Goal: Complete application form

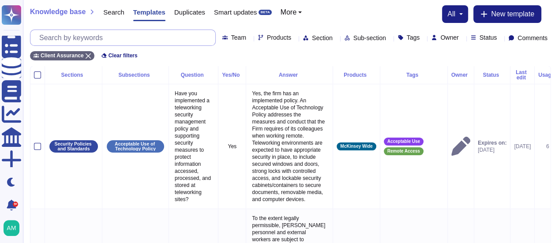
click at [76, 36] on input "text" at bounding box center [125, 37] width 180 height 15
paste input "Does your organisation use a centralised directory service (e.g. Active Directo…"
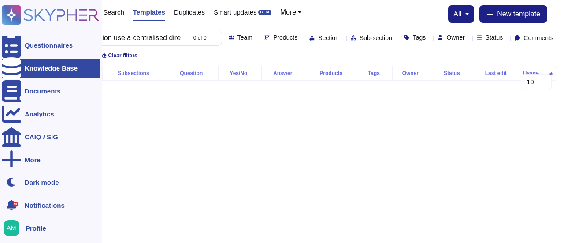
click at [8, 67] on icon at bounding box center [11, 68] width 19 height 22
type input "Does your organisation use a centralised directory service (e.g. Active Directo…"
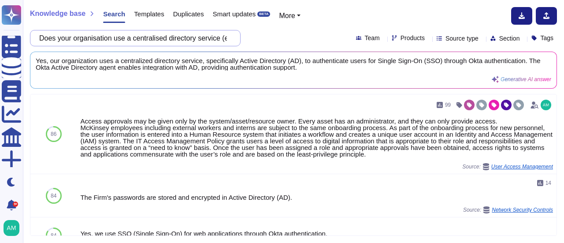
click at [219, 42] on input "Does your organisation use a centralised directory service (e.g. Active Directo…" at bounding box center [133, 37] width 197 height 15
paste input "independently review, approve and recertify logical access (e.g. user accounts,…"
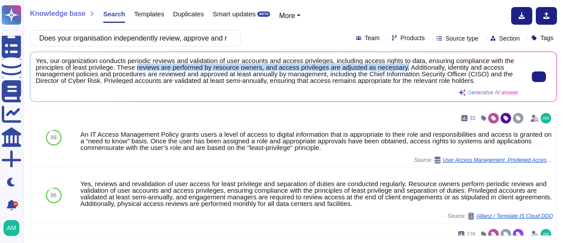
drag, startPoint x: 136, startPoint y: 68, endPoint x: 401, endPoint y: 67, distance: 264.9
click at [401, 67] on span "Yes, our organization conducts periodic reviews and validation of user accounts…" at bounding box center [277, 70] width 483 height 26
copy span "reviews are performed by resource owners, and access privileges are adjusted as…"
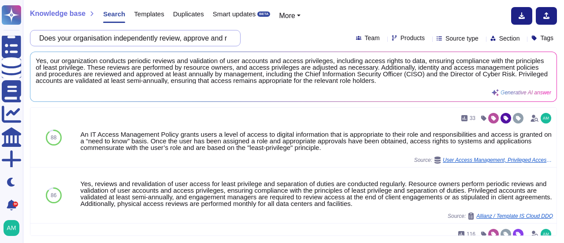
click at [205, 43] on input "Does your organisation independently review, approve and recertify logical acce…" at bounding box center [133, 37] width 197 height 15
paste input "ensure that all automated job schedules / batch processing accessing system res…"
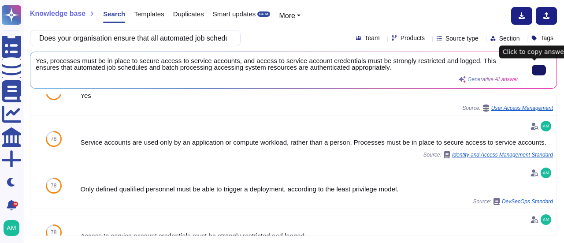
click at [150, 34] on input "Does your organisation ensure that all automated job schedules / batch processi…" at bounding box center [133, 37] width 197 height 15
paste input "organisation configure sessions to logout users or expire sessions after either…"
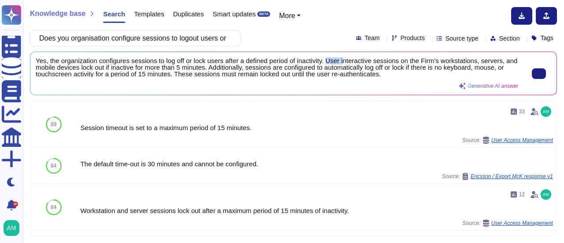
drag, startPoint x: 325, startPoint y: 61, endPoint x: 342, endPoint y: 61, distance: 16.8
click at [342, 61] on span "Yes, the organization configures sessions to log off or lock users after a defi…" at bounding box center [277, 67] width 483 height 20
click at [332, 61] on span "Yes, the organization configures sessions to log off or lock users after a defi…" at bounding box center [277, 67] width 483 height 20
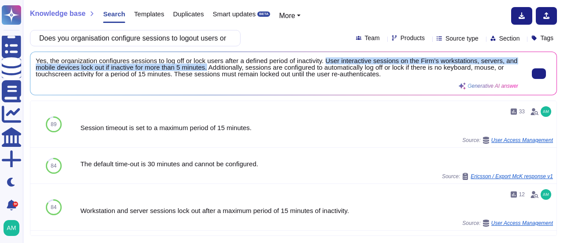
drag, startPoint x: 325, startPoint y: 61, endPoint x: 220, endPoint y: 69, distance: 105.3
click at [220, 69] on span "Yes, the organization configures sessions to log off or lock users after a defi…" at bounding box center [277, 67] width 483 height 20
copy span "User interactive sessions on the Firm’s workstations, servers, and mobile devic…"
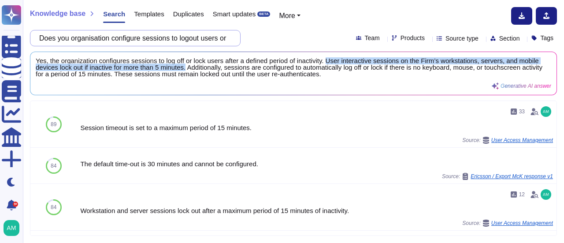
click at [190, 41] on input "Does you organisation configure sessions to logout users or expire sessions aft…" at bounding box center [133, 37] width 197 height 15
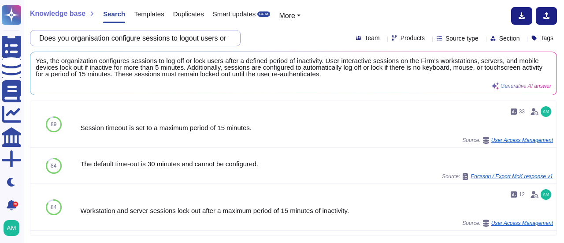
click at [190, 41] on input "Does you organisation configure sessions to logout users or expire sessions aft…" at bounding box center [133, 37] width 197 height 15
paste input "r organisation ensure that IT privileged or administration access is managed us…"
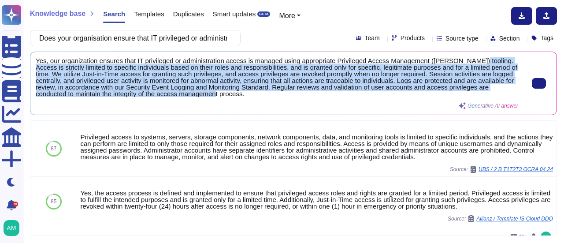
scroll to position [1, 0]
drag, startPoint x: 471, startPoint y: 60, endPoint x: 446, endPoint y: 93, distance: 40.6
click at [446, 93] on span "Yes, our organization ensures that IT privileged or administration access is ma…" at bounding box center [277, 77] width 483 height 40
copy span "Access is strictly limited to specific individuals based on their roles and res…"
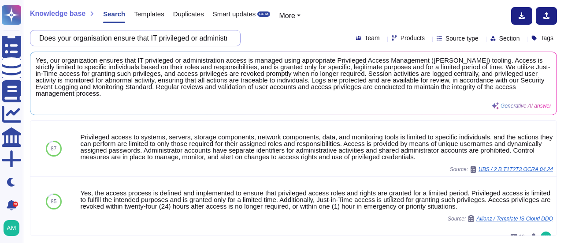
click at [216, 39] on input "Does your organisation ensure that IT privileged or administration access is ma…" at bounding box center [133, 37] width 197 height 15
paste input "ere is appropriate segregation of duties for the user administration function f…"
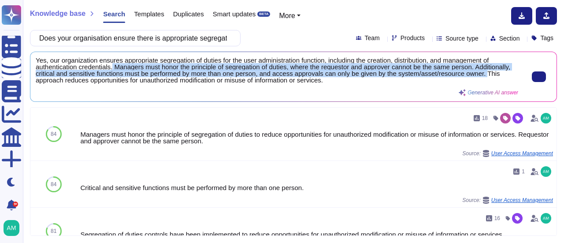
drag, startPoint x: 113, startPoint y: 68, endPoint x: 57, endPoint y: 84, distance: 57.9
click at [57, 84] on div "Yes, our organization ensures appropriate segregation of duties for the user ad…" at bounding box center [277, 76] width 483 height 39
copy span "Managers must honor the principle of segregation of duties, where the requestor…"
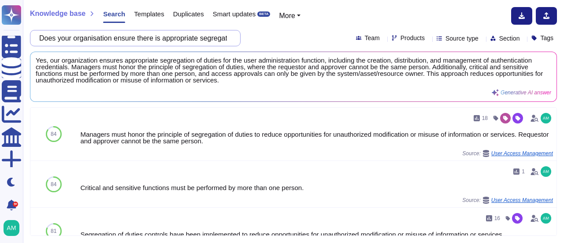
click at [160, 40] on input "Does your organisation ensure there is appropriate segregation of duties for th…" at bounding box center [133, 37] width 197 height 15
paste input "have defined roles and responsibilities in place with segregation of duties (id…"
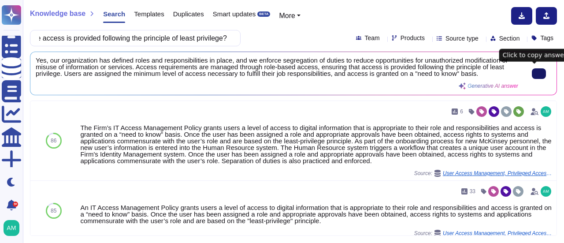
scroll to position [0, 0]
click at [539, 74] on icon at bounding box center [539, 74] width 0 height 0
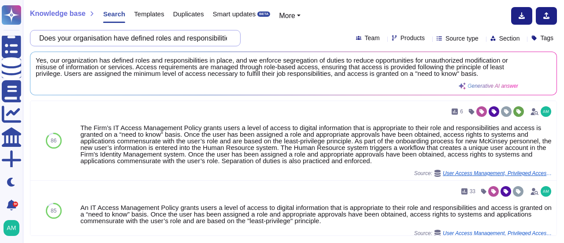
click at [151, 41] on input "Does your organisation have defined roles and responsibilities in place with se…" at bounding box center [133, 37] width 197 height 15
paste input "are these configured to support user access based on roles such as standard use…"
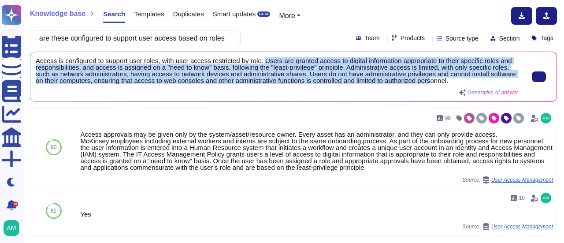
scroll to position [1, 0]
drag, startPoint x: 262, startPoint y: 61, endPoint x: 457, endPoint y: 83, distance: 195.6
click at [457, 83] on span "Access is configured to support user roles, with user access restricted by role…" at bounding box center [277, 70] width 483 height 26
click at [540, 74] on button at bounding box center [539, 76] width 14 height 11
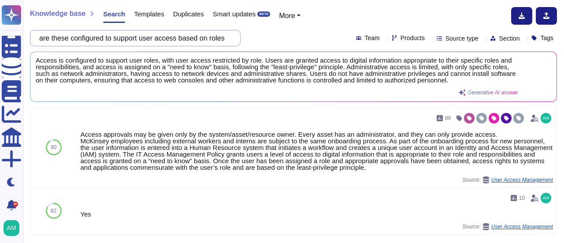
click at [206, 40] on input "are these configured to support user access based on roles such as standard use…" at bounding box center [133, 37] width 197 height 15
paste input "Does your organisation ensure that end users are prohibited from having "local …"
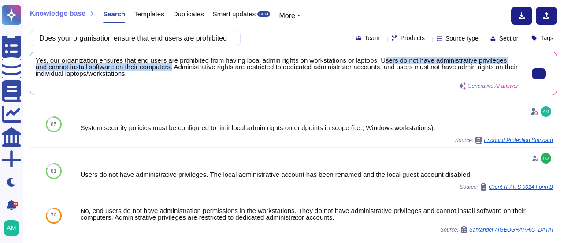
drag, startPoint x: 384, startPoint y: 60, endPoint x: 173, endPoint y: 67, distance: 211.7
click at [173, 67] on span "Yes, our organization ensures that end users are prohibited from having local a…" at bounding box center [277, 67] width 483 height 20
copy span "sers do not have administrative privileges and cannot install software on their…"
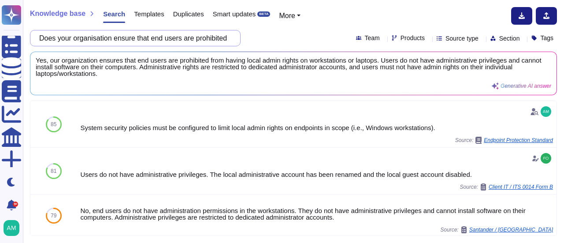
click at [220, 43] on input "Does your organisation ensure that end users are prohibited from having "local …" at bounding box center [133, 37] width 197 height 15
paste input "implement logging and alerting of any changes made to virtual machine / contain…"
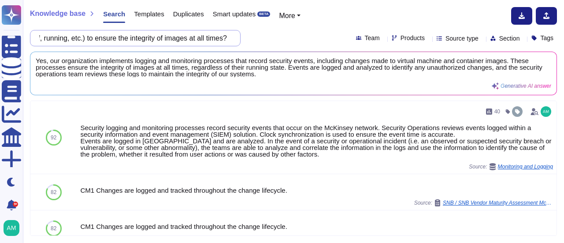
scroll to position [0, 0]
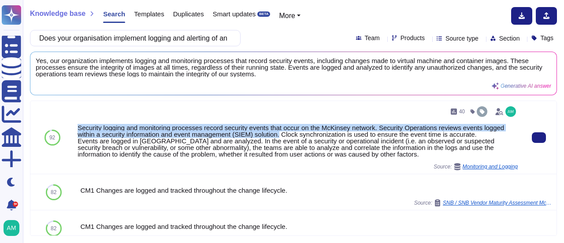
drag, startPoint x: 279, startPoint y: 135, endPoint x: 75, endPoint y: 127, distance: 203.8
click at [75, 127] on div "40 Security logging and monitoring processes record security events that occur …" at bounding box center [297, 137] width 447 height 73
copy div "Security logging and monitoring processes record security events that occur on …"
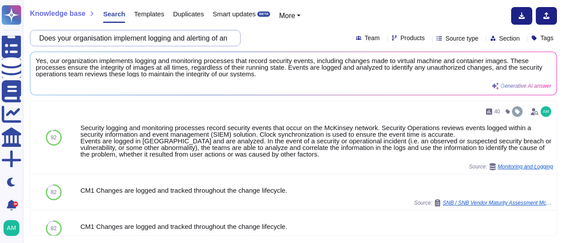
click at [190, 43] on input "Does your organisation implement logging and alerting of any changes made to vi…" at bounding box center [133, 37] width 197 height 15
paste input "create and maintain a baseline configuration incorporating security principles …"
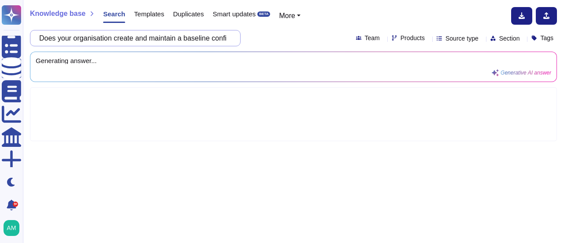
scroll to position [0, 488]
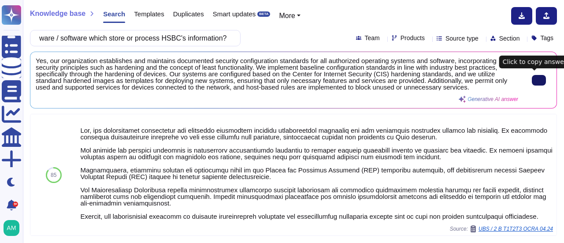
click at [539, 80] on icon at bounding box center [539, 80] width 0 height 0
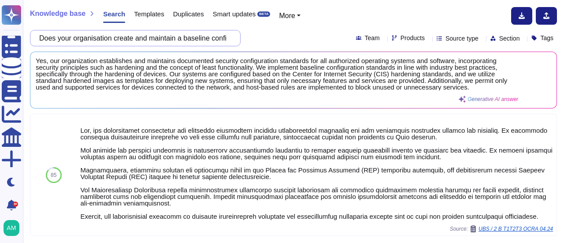
click at [129, 40] on input "Does your organisation create and maintain a baseline configuration incorporati…" at bounding box center [133, 37] width 197 height 15
paste input "maintain a configuration baseline for systems/ networking equipment in scope of…"
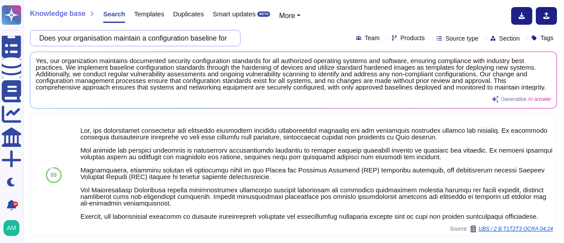
click at [140, 41] on input "Does your organisation maintain a configuration baseline for systems/ networkin…" at bounding box center [133, 37] width 197 height 15
paste input "have a Patch Management process that ensure updates and patches are evaluated, …"
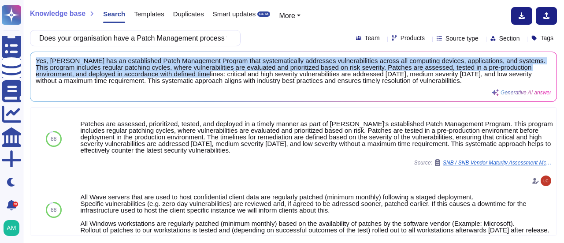
drag, startPoint x: 257, startPoint y: 75, endPoint x: 25, endPoint y: 61, distance: 233.2
click at [25, 61] on div "Knowledge base Search Templates Duplicates Smart updates BETA More Does your or…" at bounding box center [293, 121] width 541 height 243
copy span "Yes, [PERSON_NAME] has an established Patch Management Program that systematica…"
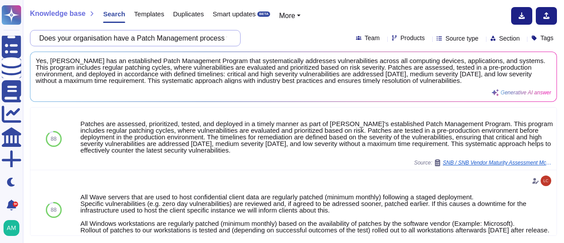
click at [147, 34] on input "Does your organisation have a Patch Management process that ensure updates and …" at bounding box center [133, 37] width 197 height 15
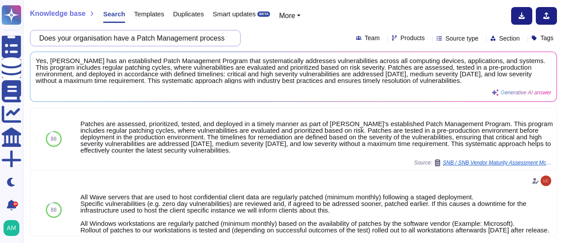
click at [147, 34] on input "Does your organisation have a Patch Management process that ensure updates and …" at bounding box center [133, 37] width 197 height 15
paste input "process implemented for identifying, tracking and reporting of unpatched IT vul…"
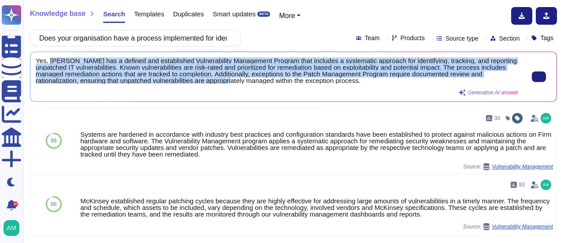
scroll to position [1, 0]
drag, startPoint x: 49, startPoint y: 59, endPoint x: 375, endPoint y: 79, distance: 326.8
click at [375, 79] on span "Yes, [PERSON_NAME] has a defined and established Vulnerability Management Progr…" at bounding box center [277, 70] width 483 height 26
copy span "[PERSON_NAME] has a defined and established Vulnerability Management Program th…"
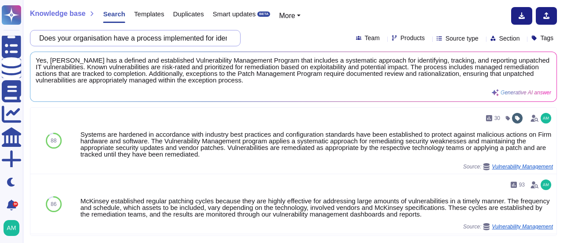
click at [184, 45] on input "Does your organisation have a process implemented for identifying, tracking and…" at bounding box center [133, 37] width 197 height 15
click at [184, 44] on input "Does your organisation have a process implemented for identifying, tracking and…" at bounding box center [133, 37] width 197 height 15
paste input "conduct vulnerability assessments on externally facing and critical architectur…"
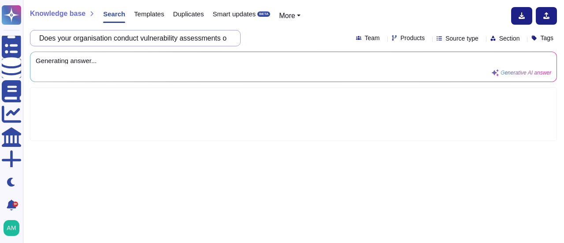
scroll to position [0, 270]
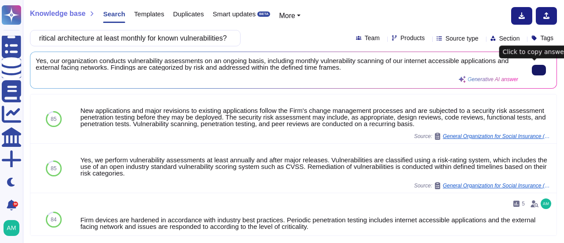
click at [532, 67] on button at bounding box center [539, 70] width 14 height 11
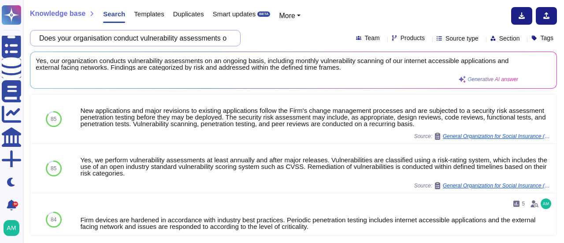
click at [194, 43] on input "Does your organisation conduct vulnerability assessments on externally facing a…" at bounding box center [133, 37] width 197 height 15
paste input "Penetration Testing on its network, internet-facing applications or systems, an…"
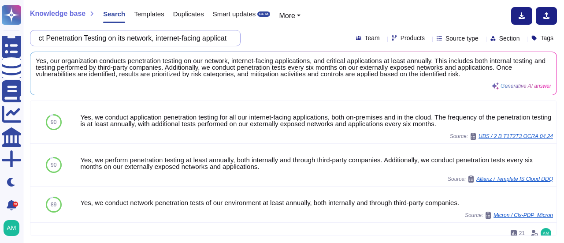
scroll to position [0, 105]
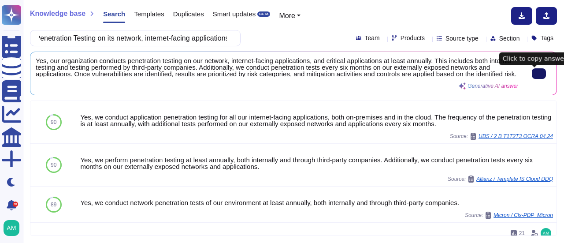
click at [539, 73] on button at bounding box center [539, 73] width 14 height 11
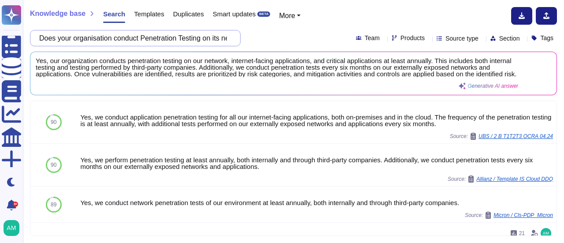
click at [179, 40] on input "Does your organisation conduct Penetration Testing on its network, internet-fac…" at bounding box center [133, 37] width 197 height 15
paste input "implement and manage appropriate tools to detect and remove, block or contain m…"
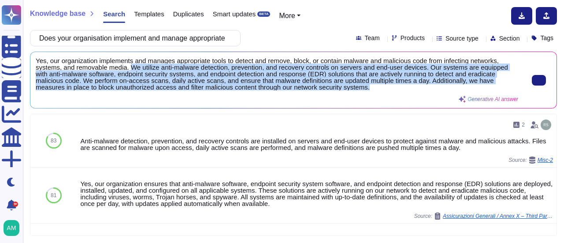
scroll to position [1, 0]
drag, startPoint x: 130, startPoint y: 67, endPoint x: 372, endPoint y: 85, distance: 241.8
click at [372, 85] on span "Yes, our organization implements and manages appropriate tools to detect and re…" at bounding box center [277, 73] width 483 height 33
copy span "We utilize anti-malware detection, prevention, and recovery controls on servers…"
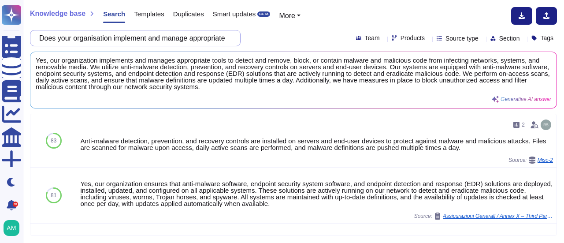
click at [143, 39] on input "Does your organisation implement and manage appropriate tools to detect and rem…" at bounding box center [133, 37] width 197 height 15
paste input "have email protection mechanisms to detect and protect personnel against phishi…"
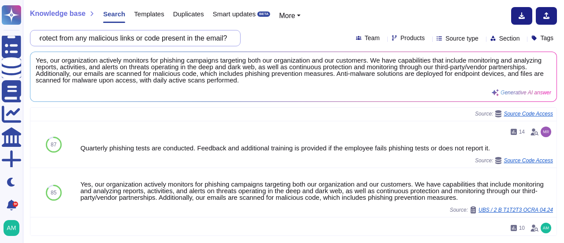
scroll to position [0, 0]
click at [142, 32] on input "Does your organisation have email protection mechanisms to detect and protect p…" at bounding box center [133, 37] width 197 height 15
paste input "engage a certified/accredited, independent third party to perform penetration t…"
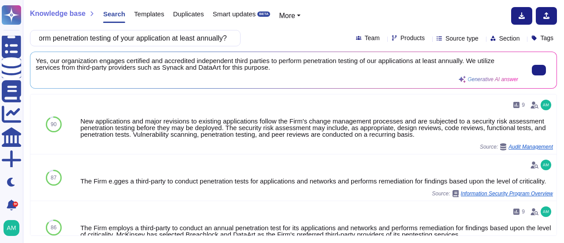
click at [180, 61] on span "Yes, our organization engages certified and accredited independent third partie…" at bounding box center [277, 63] width 483 height 13
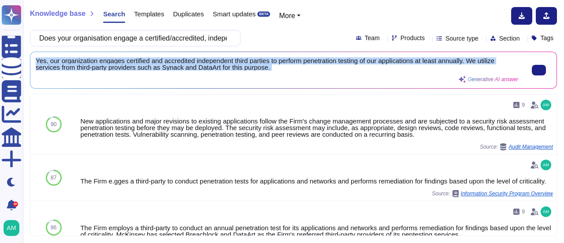
click at [180, 61] on span "Yes, our organization engages certified and accredited independent third partie…" at bounding box center [277, 63] width 483 height 13
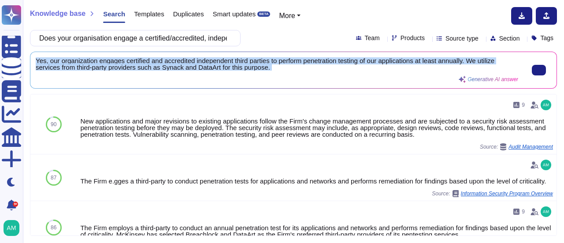
click at [180, 61] on span "Yes, our organization engages certified and accredited independent third partie…" at bounding box center [277, 63] width 483 height 13
copy div "Yes, our organization engages certified and accredited independent third partie…"
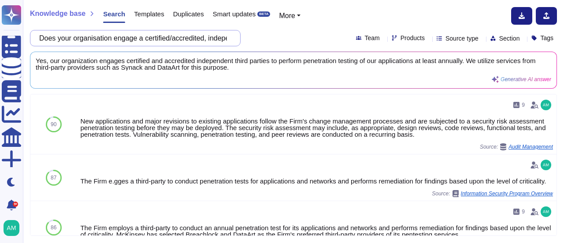
click at [183, 42] on input "Does your organisation engage a certified/accredited, independent third party t…" at bounding box center [133, 37] width 197 height 15
paste input "sure that your network is monitored to identify and mitigate DDOS (denial of se…"
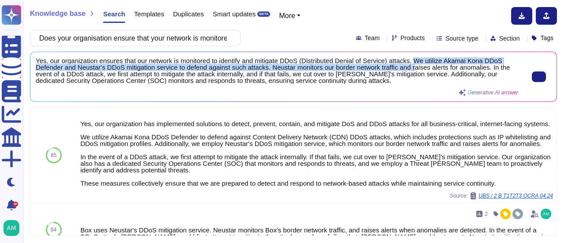
drag, startPoint x: 413, startPoint y: 61, endPoint x: 414, endPoint y: 70, distance: 8.9
click at [414, 70] on span "Yes, our organization ensures that our network is monitored to identify and mit…" at bounding box center [277, 70] width 483 height 26
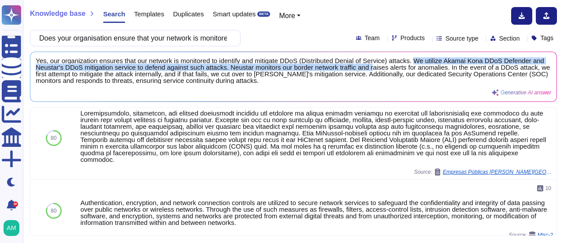
scroll to position [335, 0]
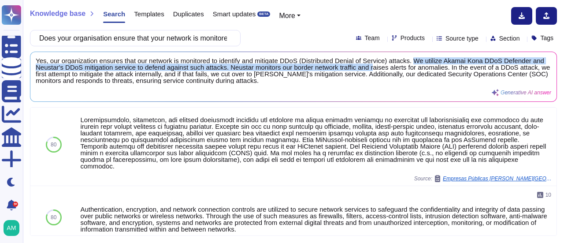
click at [436, 54] on div "Yes, our organization ensures that our network is monitored to identify and mit…" at bounding box center [293, 76] width 526 height 49
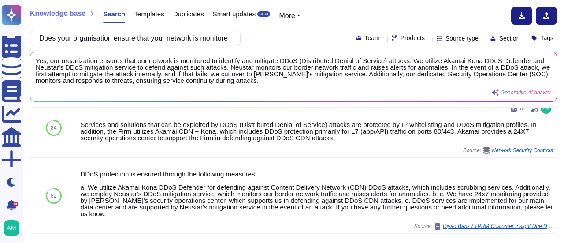
scroll to position [0, 0]
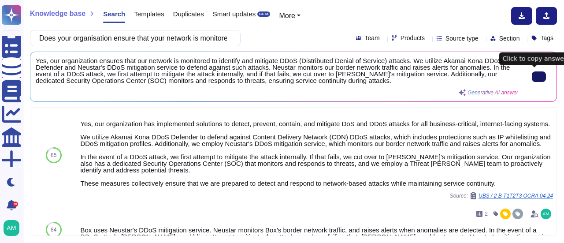
click at [536, 72] on button at bounding box center [539, 76] width 14 height 11
click at [201, 39] on input "Does your organisation ensure that your network is monitored to identify and mi…" at bounding box center [133, 37] width 197 height 15
paste input "have up-to-date security assessment / assurance process(es) (e.g. threat modell…"
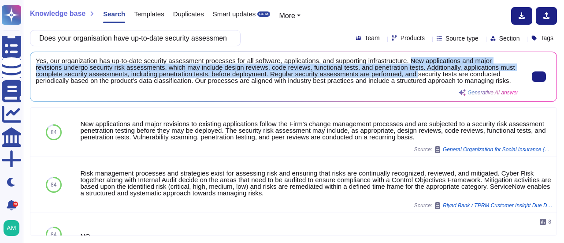
scroll to position [1, 0]
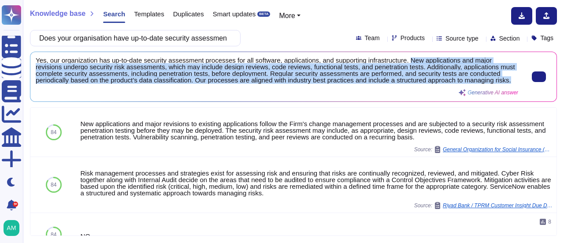
drag, startPoint x: 408, startPoint y: 61, endPoint x: 512, endPoint y: 81, distance: 105.6
click at [512, 81] on span "Yes, our organization has up-to-date security assessment processes for all soft…" at bounding box center [277, 70] width 483 height 26
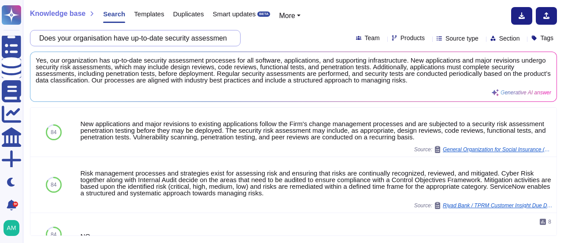
click at [123, 40] on input "Does your organisation have up-to-date security assessment / assurance process(…" at bounding box center [133, 37] width 197 height 15
paste input "an implemented vulnerability management process to monitor and detect cybersecu…"
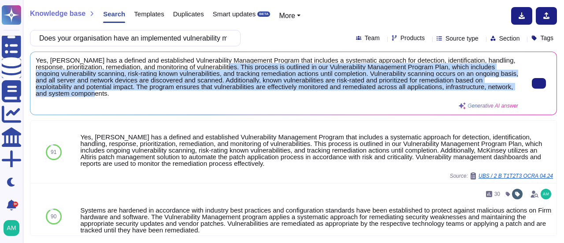
drag, startPoint x: 242, startPoint y: 67, endPoint x: 245, endPoint y: 95, distance: 28.3
click at [245, 95] on span "Yes, [PERSON_NAME] has a defined and established Vulnerability Management Progr…" at bounding box center [277, 77] width 483 height 40
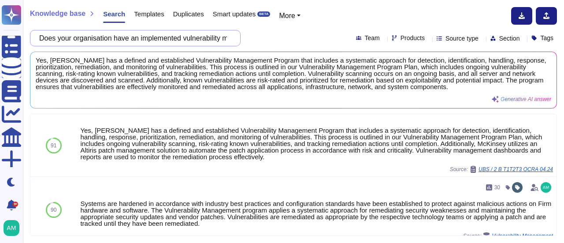
click at [199, 40] on input "Does your organisation have an implemented vulnerability management process to …" at bounding box center [133, 37] width 197 height 15
paste input "use a risk-based model for effective prioritisation of vulnerability remediatio…"
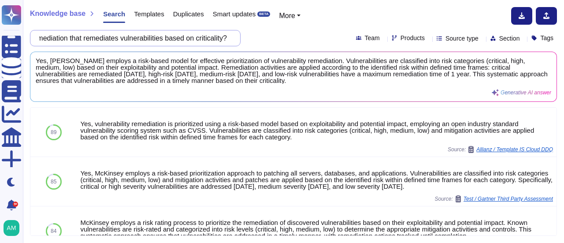
scroll to position [0, 0]
click at [181, 40] on input "Does your organisation use a risk-based model for effective prioritisation of v…" at bounding box center [133, 37] width 197 height 15
paste input "ensure free and open source software ([PERSON_NAME]) scanning is part of the Su…"
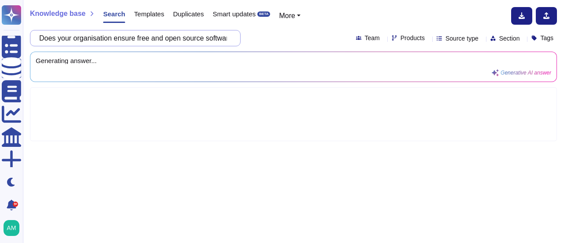
scroll to position [0, 484]
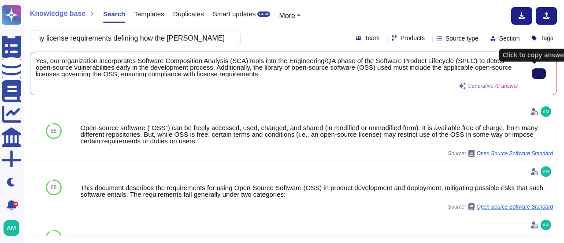
click at [533, 68] on button at bounding box center [539, 73] width 14 height 11
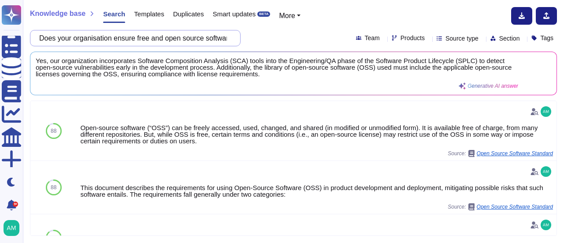
click at [197, 37] on input "Does your organisation ensure free and open source software ([PERSON_NAME]) sca…" at bounding box center [133, 37] width 197 height 15
paste input "utilise a web content filtering solution to manage access"
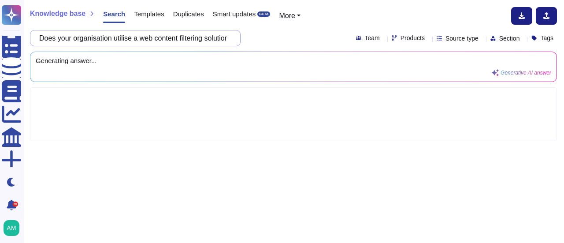
scroll to position [0, 71]
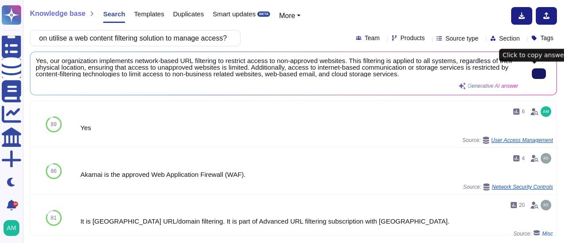
click at [539, 74] on icon at bounding box center [539, 74] width 0 height 0
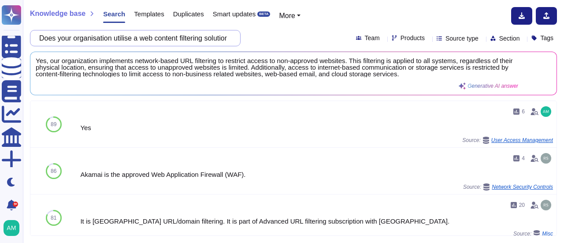
click at [167, 35] on input "Does your organisation utilise a web content filtering solution to manage acces…" at bounding box center [133, 37] width 197 height 15
paste input "se Mobile Device Management to manage baseline security configurations of organ…"
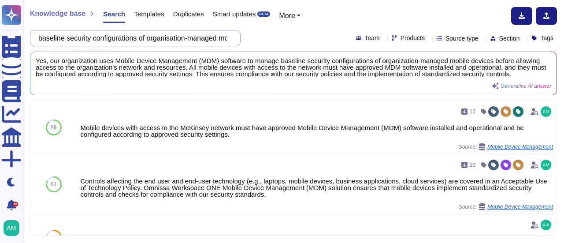
scroll to position [0, 220]
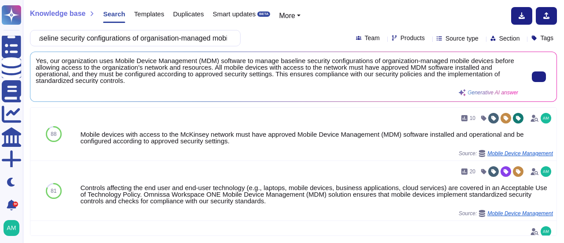
type input "Does your organisation use Mobile Device Management to manage baseline security…"
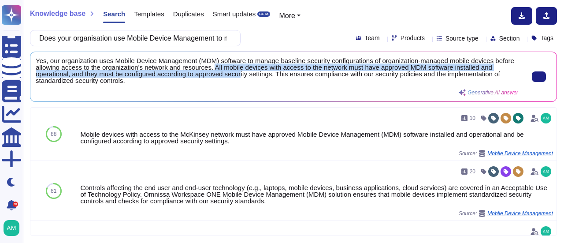
scroll to position [1, 0]
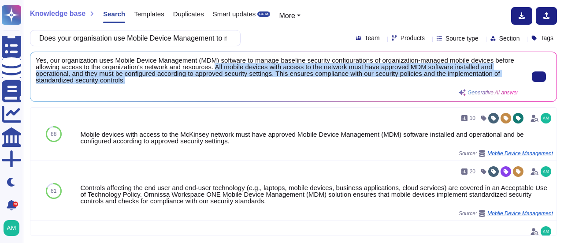
drag, startPoint x: 235, startPoint y: 67, endPoint x: 256, endPoint y: 80, distance: 23.7
click at [256, 80] on span "Yes, our organization uses Mobile Device Management (MDM) software to manage ba…" at bounding box center [277, 70] width 483 height 26
